Goal: Task Accomplishment & Management: Complete application form

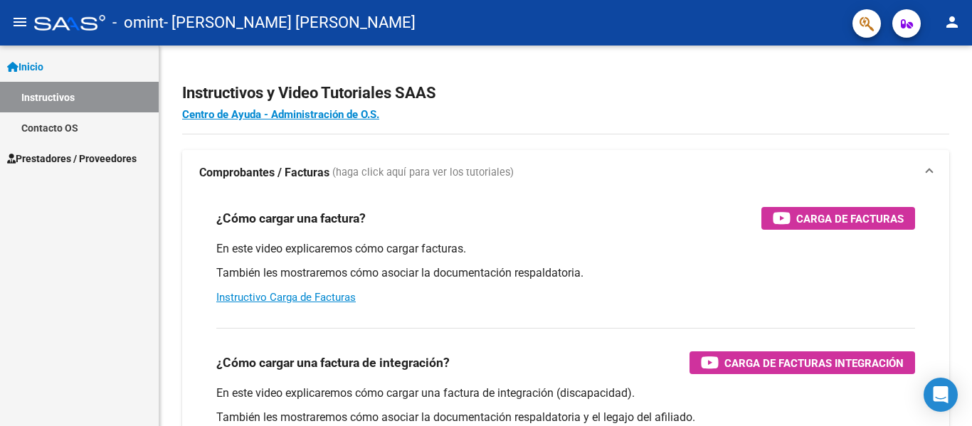
click at [58, 163] on span "Prestadores / Proveedores" at bounding box center [72, 159] width 130 height 16
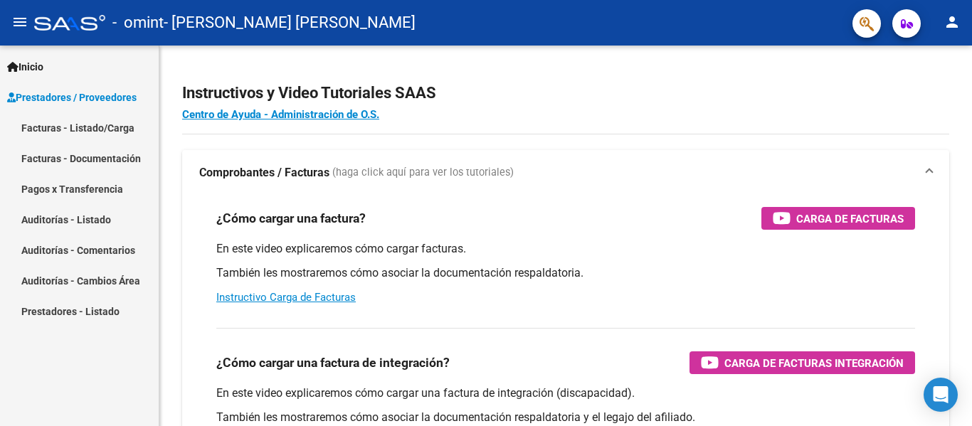
click at [87, 128] on link "Facturas - Listado/Carga" at bounding box center [79, 127] width 159 height 31
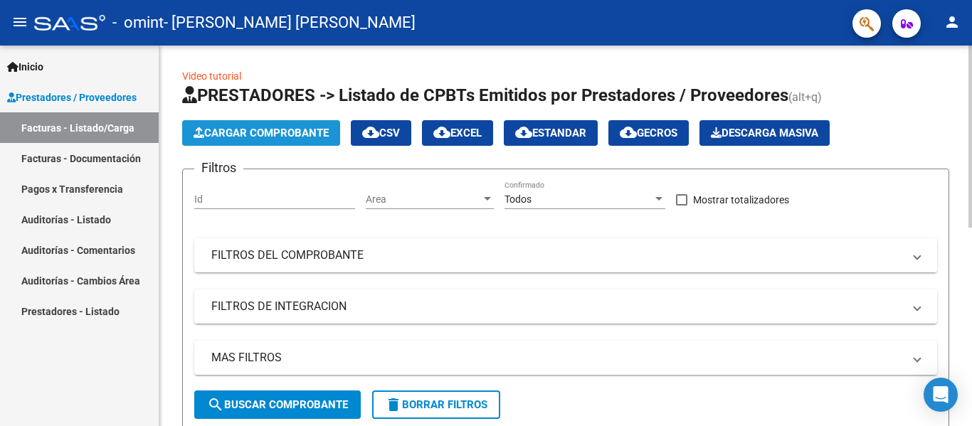
click at [267, 131] on span "Cargar Comprobante" at bounding box center [261, 133] width 135 height 13
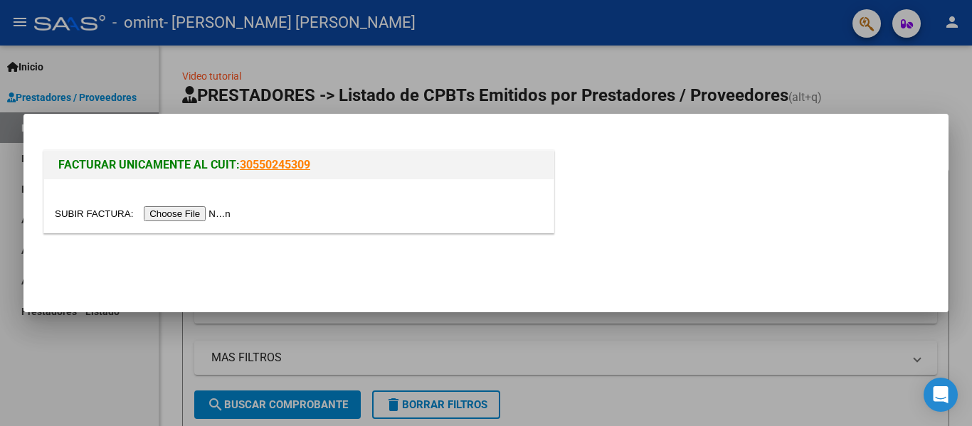
click at [186, 213] on input "file" at bounding box center [145, 213] width 180 height 15
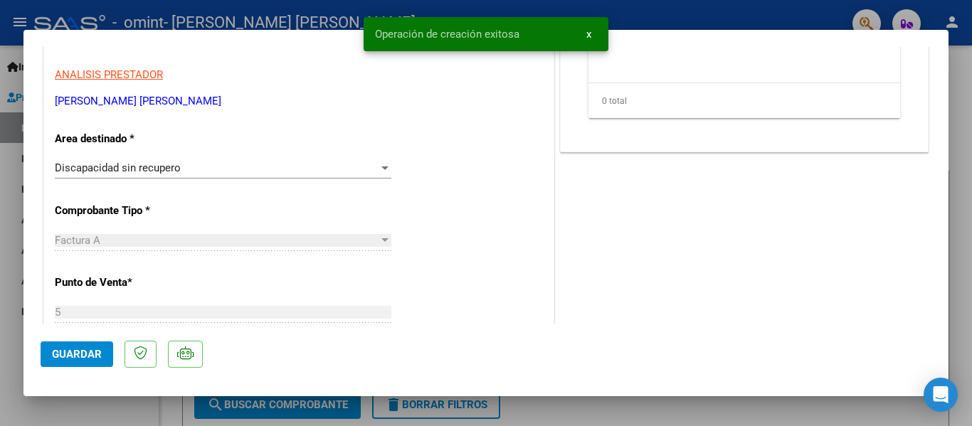
scroll to position [285, 0]
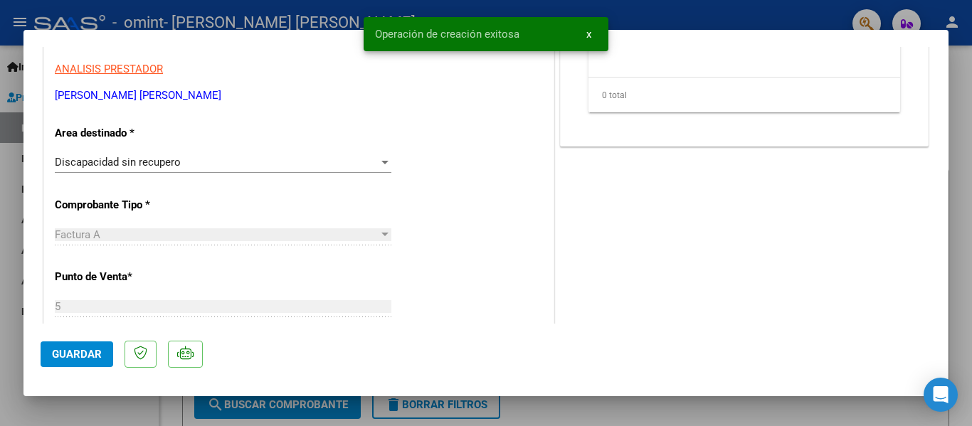
click at [182, 164] on div "Discapacidad sin recupero" at bounding box center [217, 162] width 324 height 13
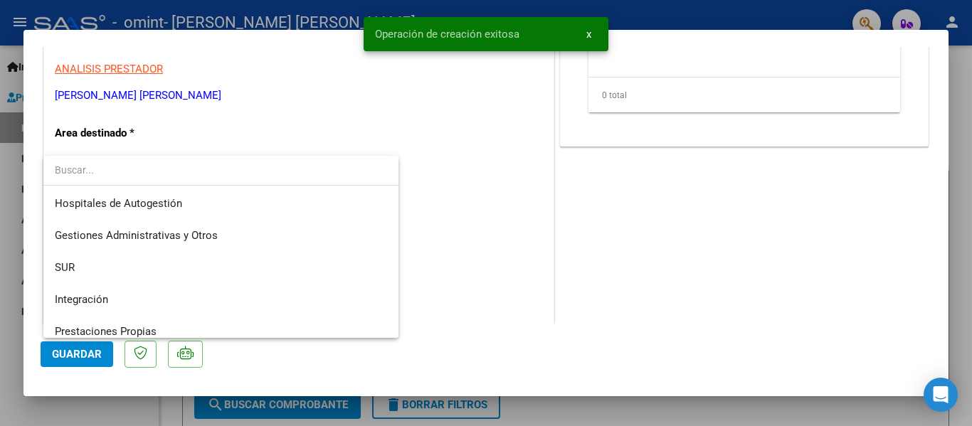
scroll to position [106, 0]
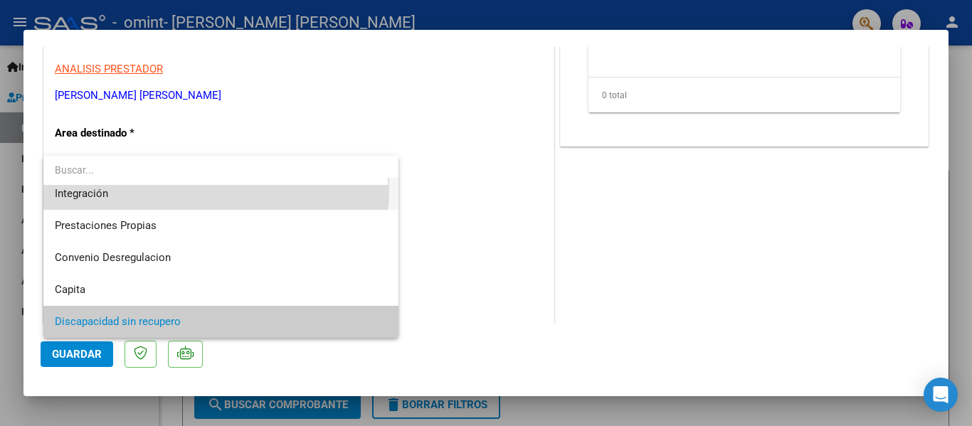
click at [176, 188] on span "Integración" at bounding box center [221, 194] width 332 height 32
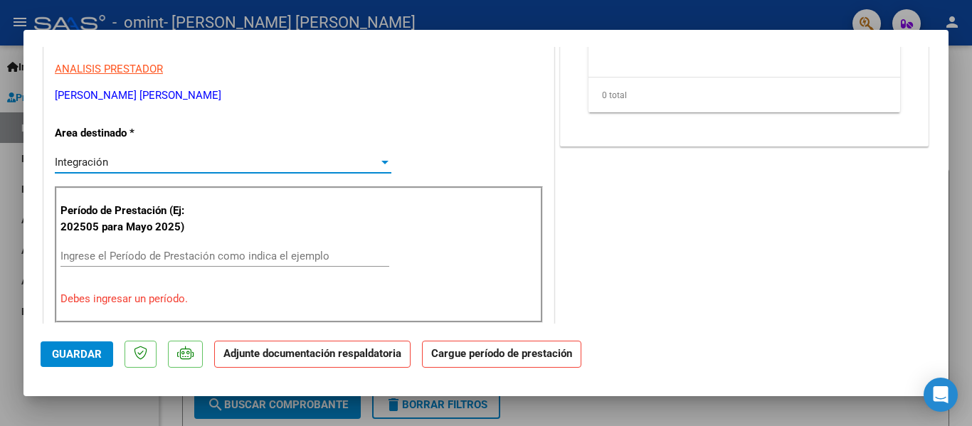
scroll to position [96, 0]
click at [154, 262] on input "Ingrese el Período de Prestación como indica el ejemplo" at bounding box center [224, 256] width 329 height 13
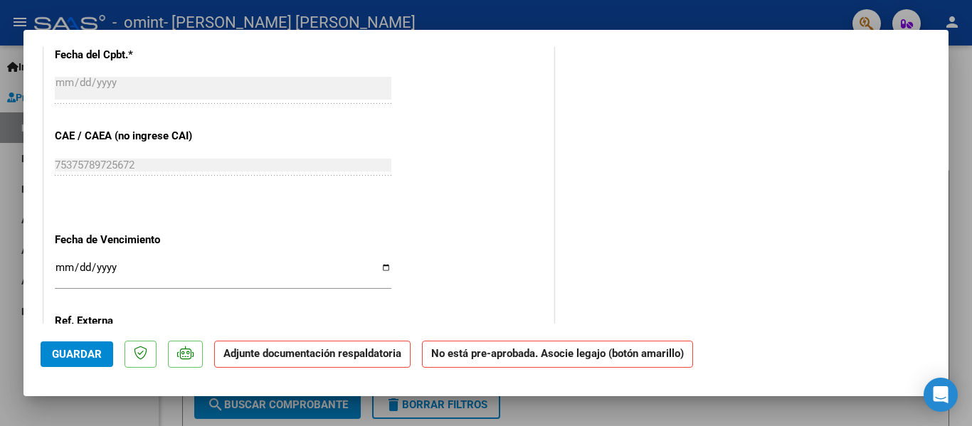
scroll to position [854, 0]
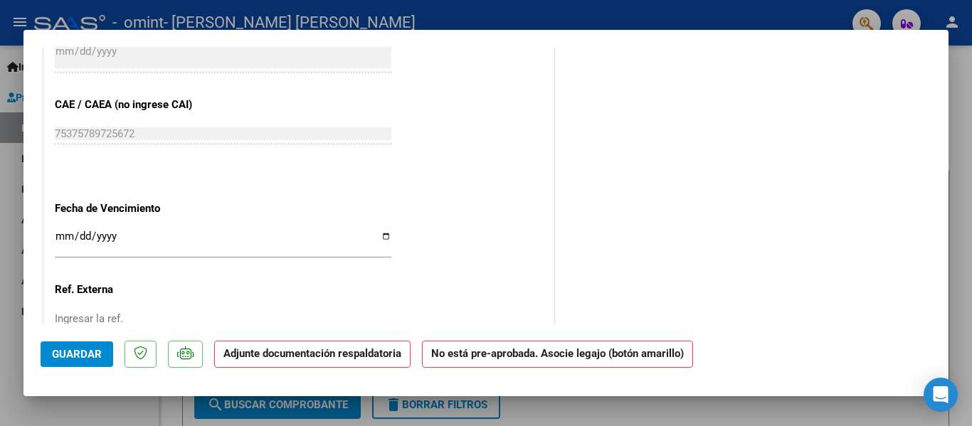
type input "202506"
click at [95, 357] on span "Guardar" at bounding box center [77, 354] width 50 height 13
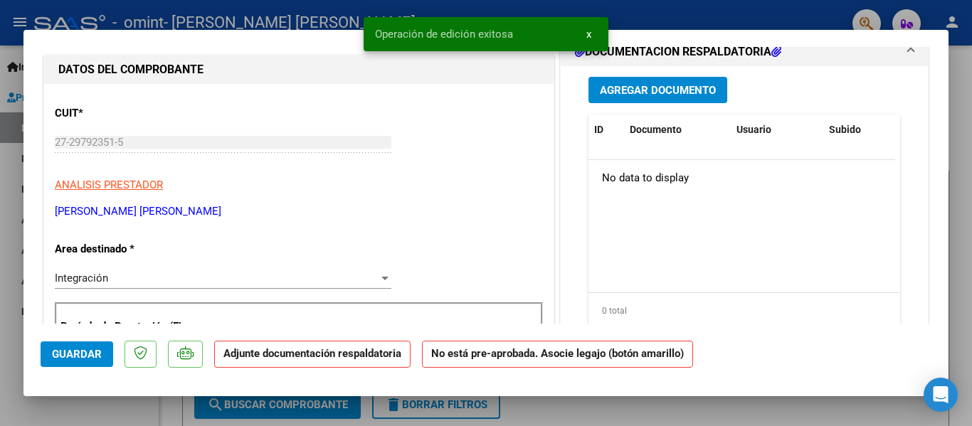
scroll to position [0, 0]
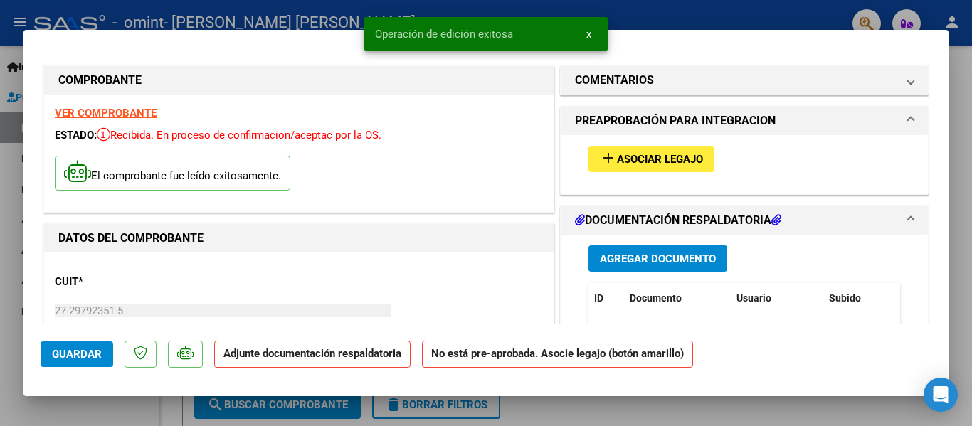
click at [591, 164] on span "Asociar Legajo" at bounding box center [660, 159] width 86 height 13
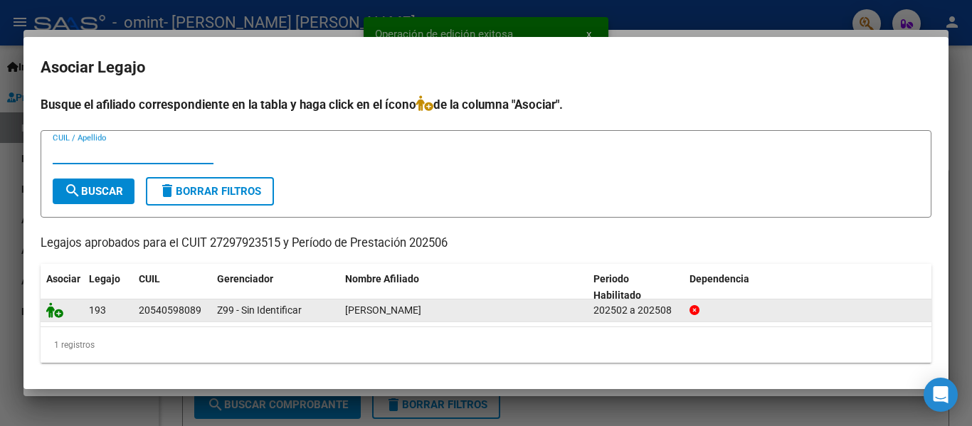
click at [57, 316] on icon at bounding box center [54, 310] width 17 height 16
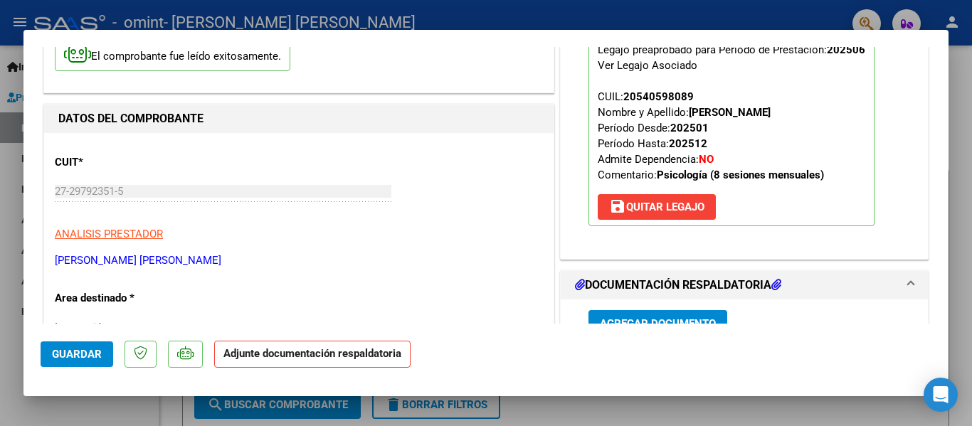
scroll to position [142, 0]
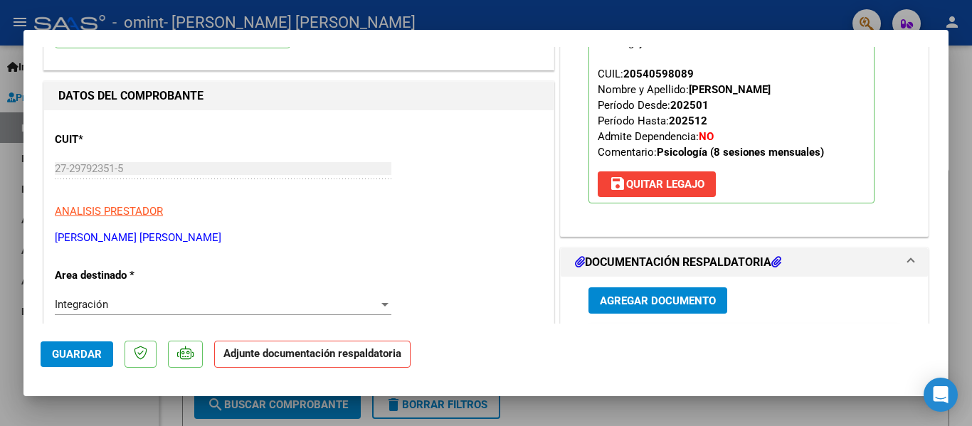
click at [591, 298] on span "Agregar Documento" at bounding box center [658, 301] width 116 height 13
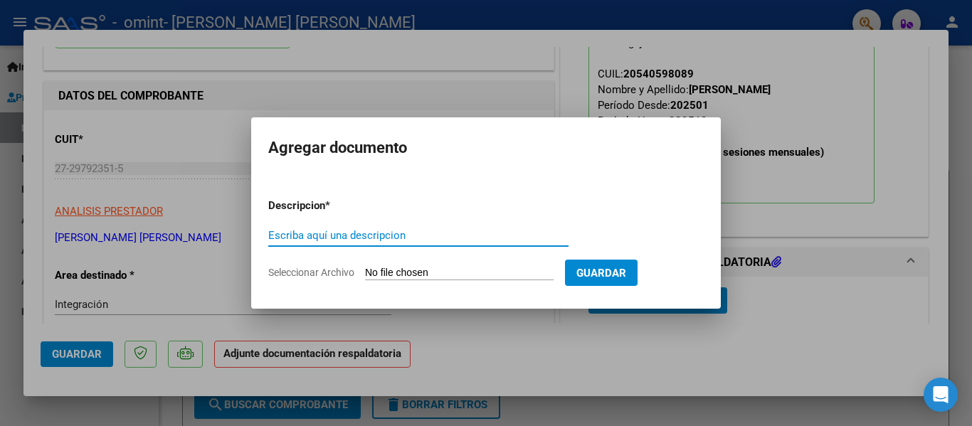
click at [374, 239] on input "Escriba aquí una descripcion" at bounding box center [418, 235] width 300 height 13
type input "ASISTENCIA"
click at [389, 272] on input "Seleccionar Archivo" at bounding box center [459, 274] width 189 height 14
type input "C:\fakepath\PHOTO-2025-06-03-06-58-12.jpg"
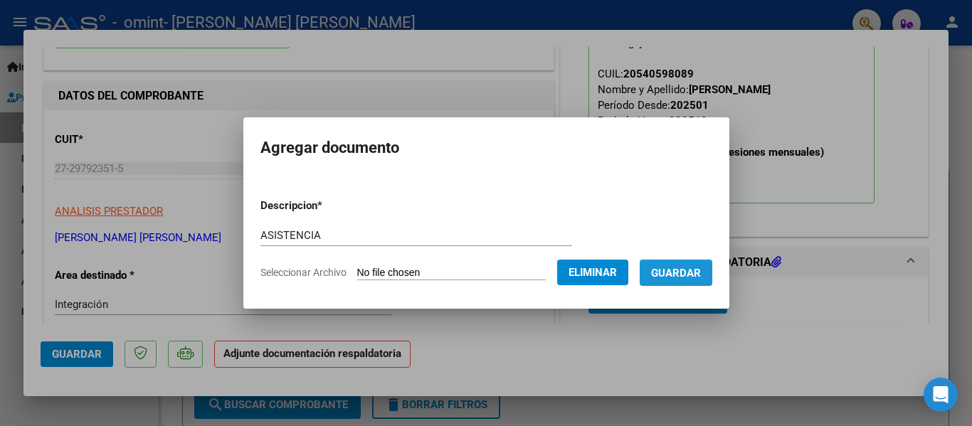
click at [591, 273] on span "Guardar" at bounding box center [676, 273] width 50 height 13
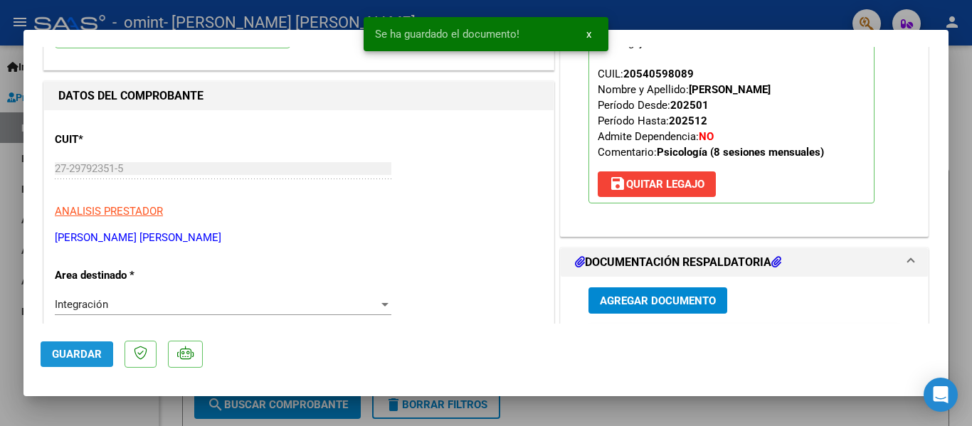
click at [64, 355] on span "Guardar" at bounding box center [77, 354] width 50 height 13
click at [591, 6] on div at bounding box center [486, 213] width 972 height 426
type input "$ 0,00"
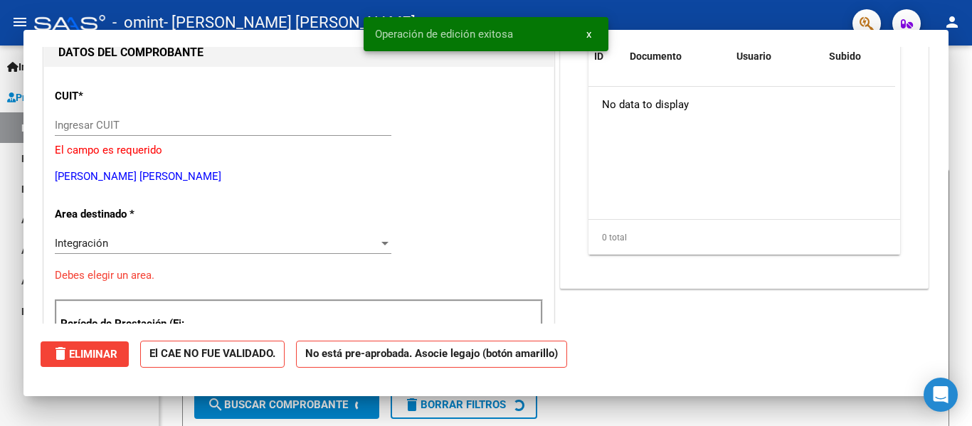
scroll to position [151, 0]
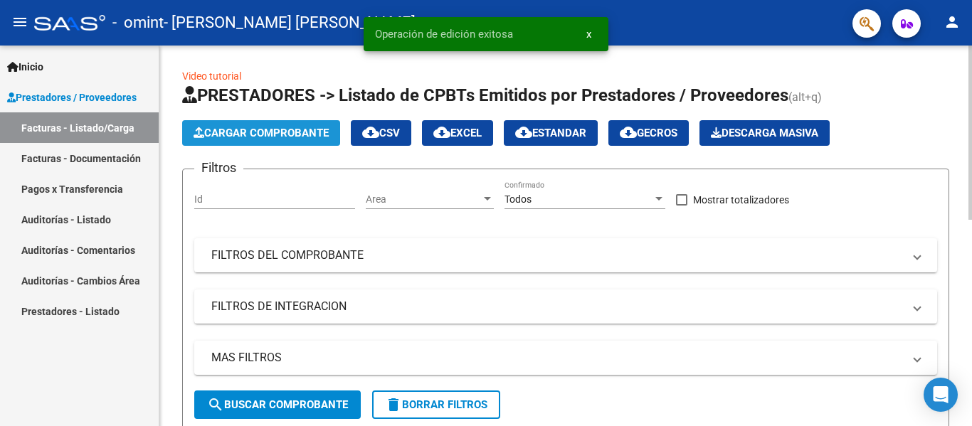
click at [242, 142] on button "Cargar Comprobante" at bounding box center [261, 133] width 158 height 26
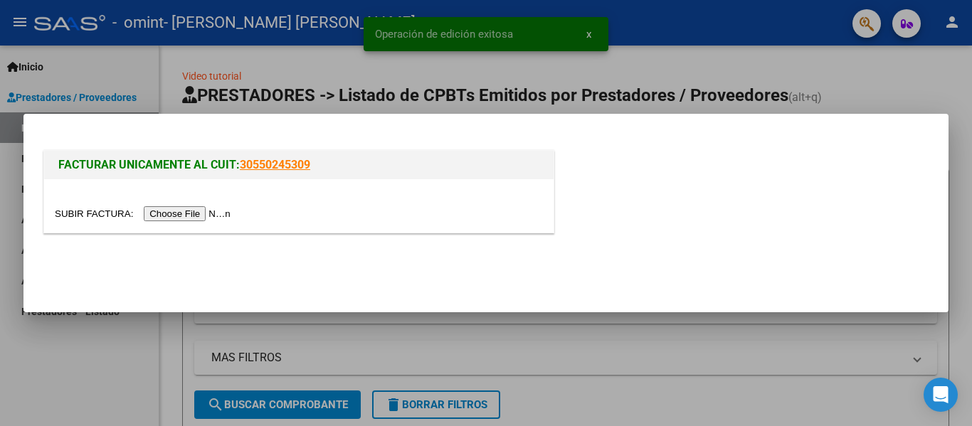
click at [159, 223] on div at bounding box center [299, 205] width 510 height 53
click at [168, 213] on input "file" at bounding box center [145, 213] width 180 height 15
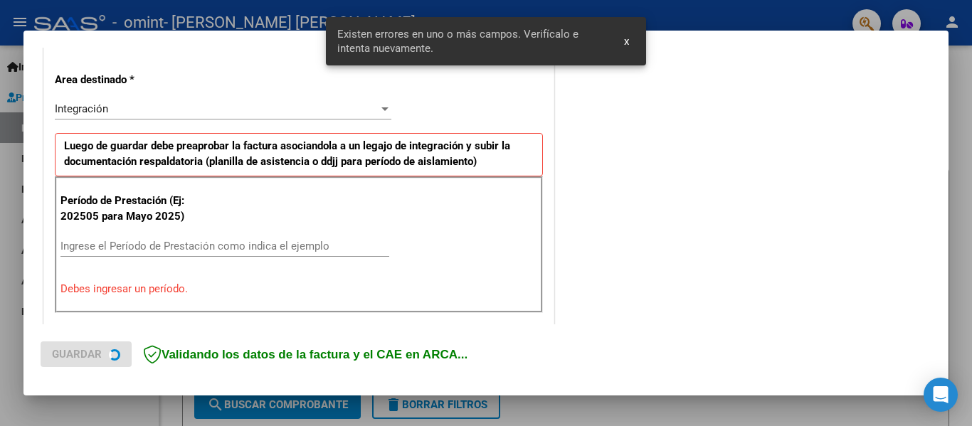
scroll to position [330, 0]
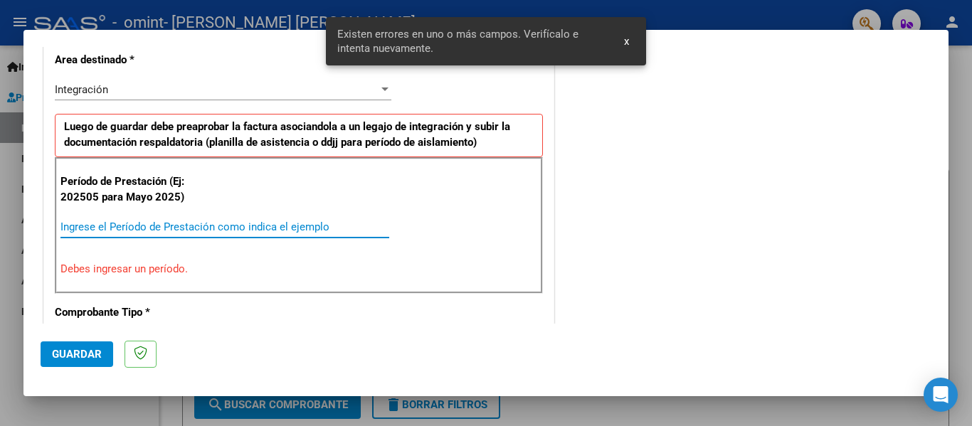
click at [160, 230] on input "Ingrese el Período de Prestación como indica el ejemplo" at bounding box center [224, 227] width 329 height 13
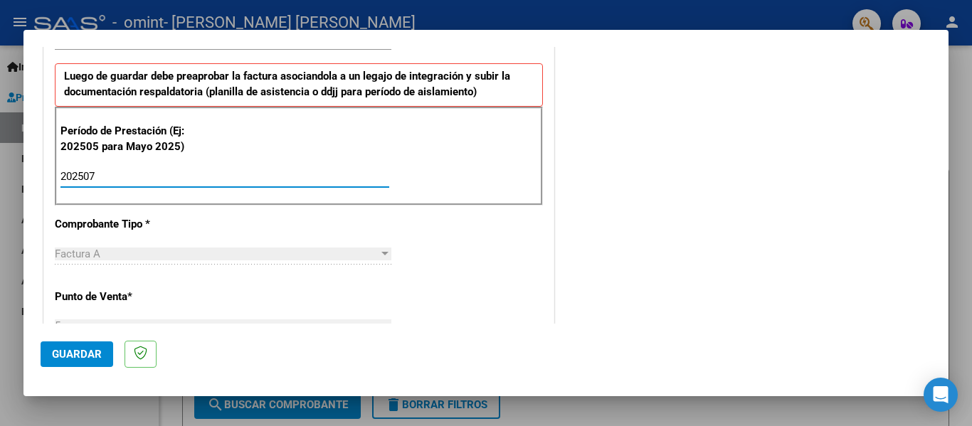
scroll to position [401, 0]
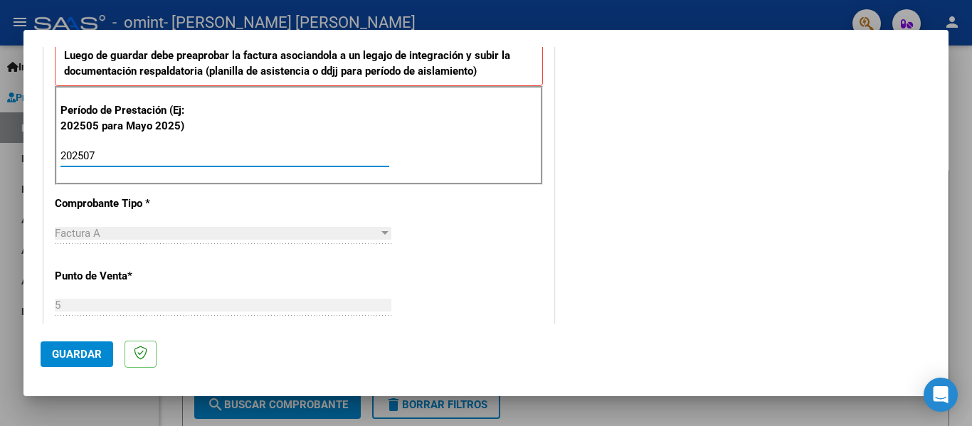
type input "202507"
click at [70, 353] on span "Guardar" at bounding box center [77, 354] width 50 height 13
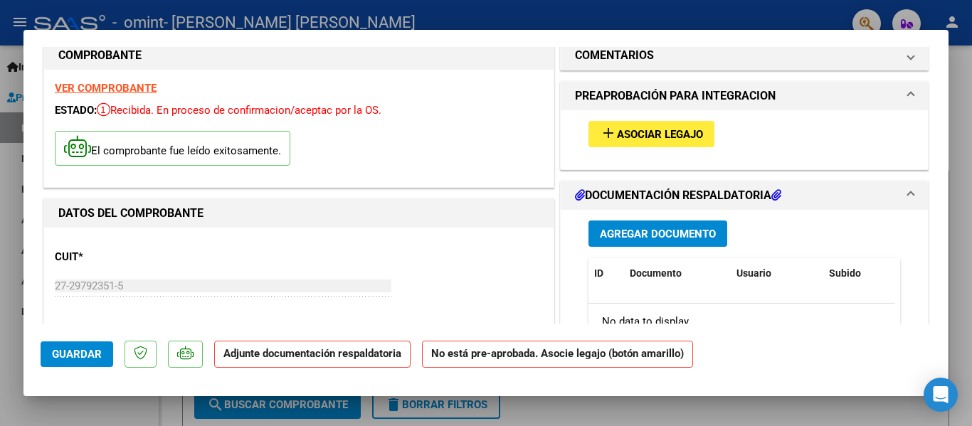
scroll to position [0, 0]
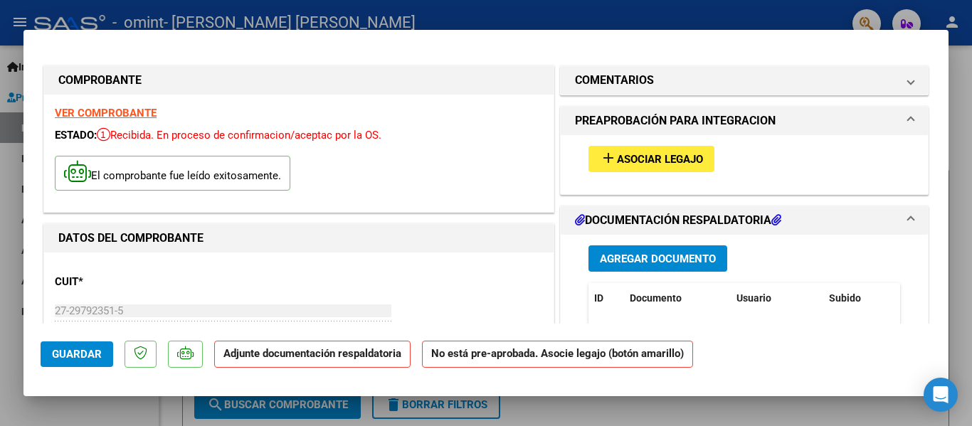
click at [591, 157] on span "Asociar Legajo" at bounding box center [660, 159] width 86 height 13
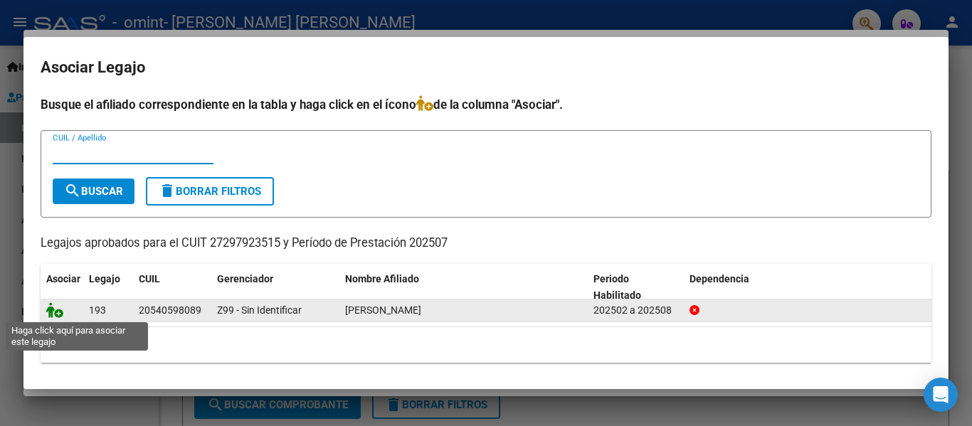
click at [59, 307] on icon at bounding box center [54, 310] width 17 height 16
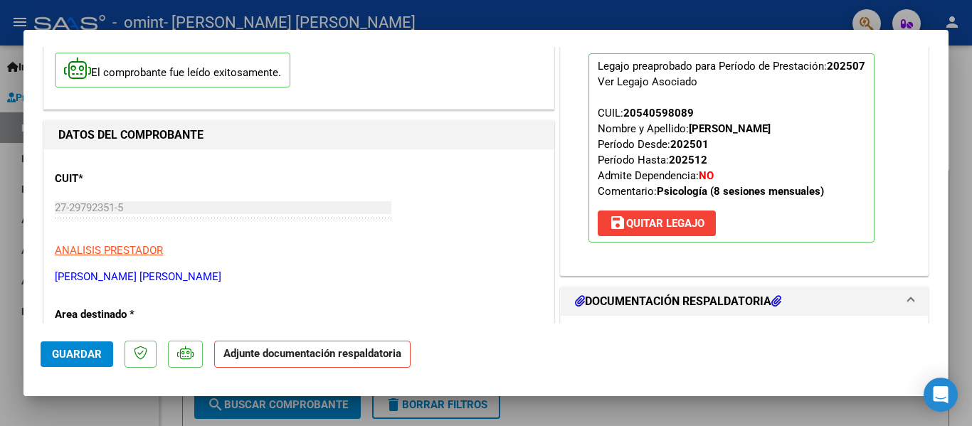
scroll to position [214, 0]
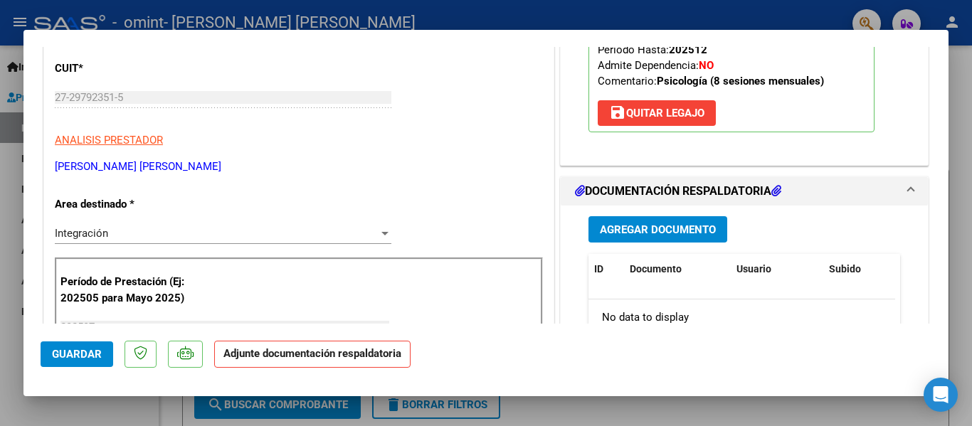
click at [591, 233] on span "Agregar Documento" at bounding box center [658, 229] width 116 height 13
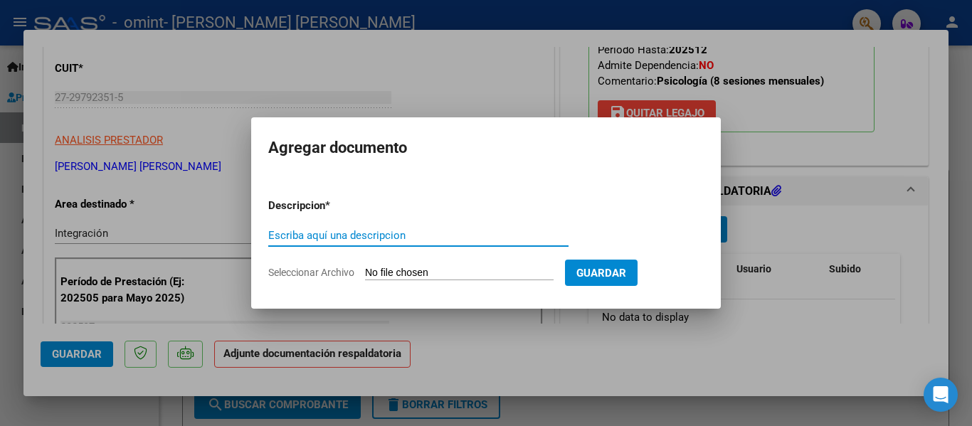
click at [342, 241] on input "Escriba aquí una descripcion" at bounding box center [418, 235] width 300 height 13
type input "ASISTENCIA"
click at [436, 271] on input "Seleccionar Archivo" at bounding box center [459, 274] width 189 height 14
type input "C:\fakepath\Asist julio.pdf"
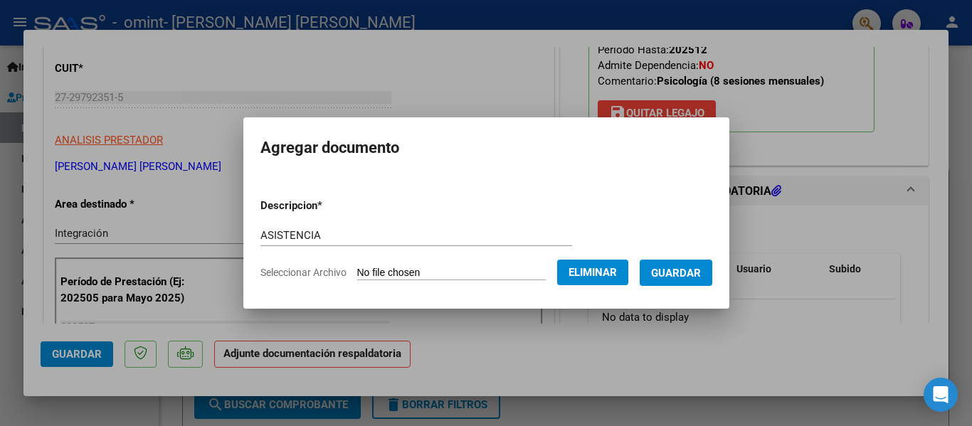
click at [591, 278] on span "Guardar" at bounding box center [676, 273] width 50 height 13
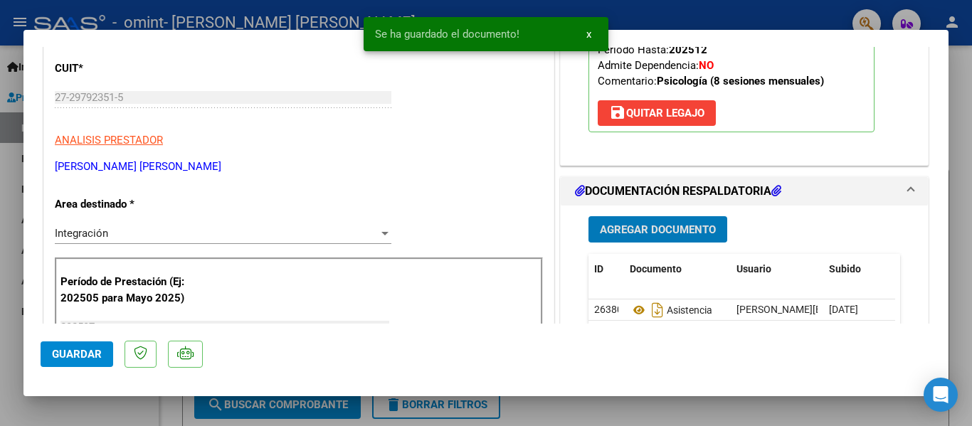
click at [100, 345] on button "Guardar" at bounding box center [77, 355] width 73 height 26
click at [581, 14] on div "Operación de edición exitosa x" at bounding box center [486, 34] width 279 height 68
click at [591, 14] on div at bounding box center [486, 213] width 972 height 426
type input "$ 0,00"
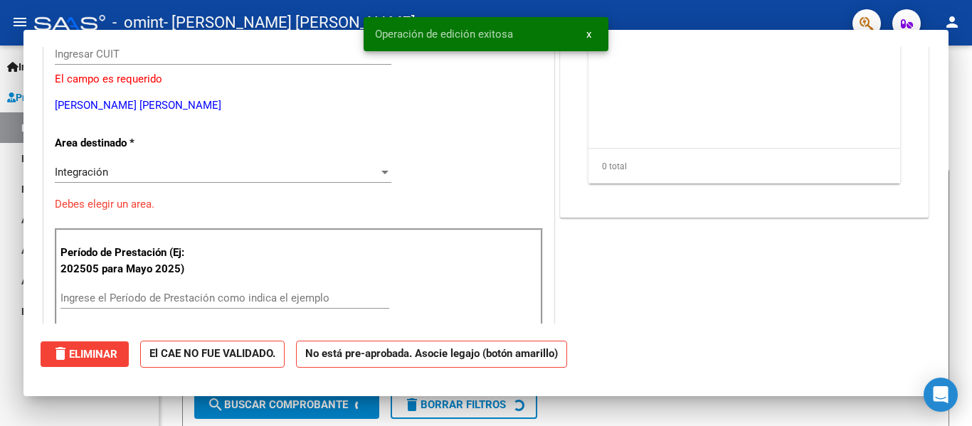
scroll to position [170, 0]
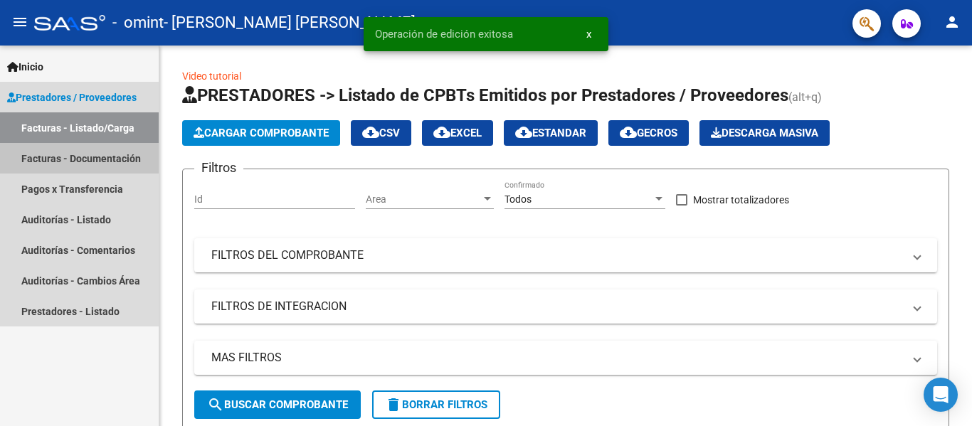
click at [79, 164] on link "Facturas - Documentación" at bounding box center [79, 158] width 159 height 31
